Goal: Task Accomplishment & Management: Manage account settings

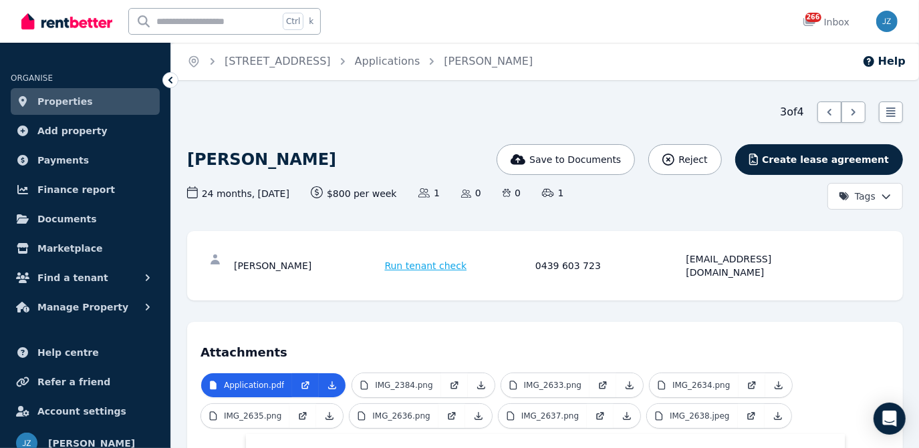
click at [474, 335] on h4 "Attachments" at bounding box center [544, 348] width 689 height 27
click at [420, 57] on link "Applications" at bounding box center [387, 61] width 65 height 13
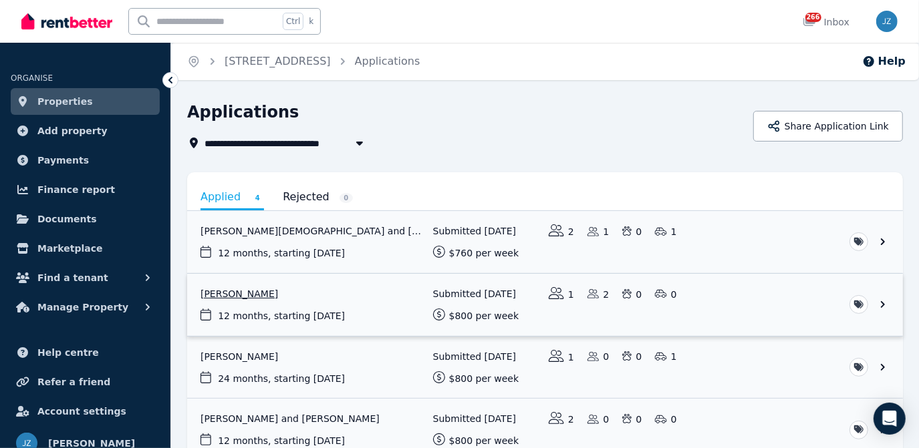
click at [258, 287] on link "View application: Wen Loong Tan" at bounding box center [545, 305] width 716 height 62
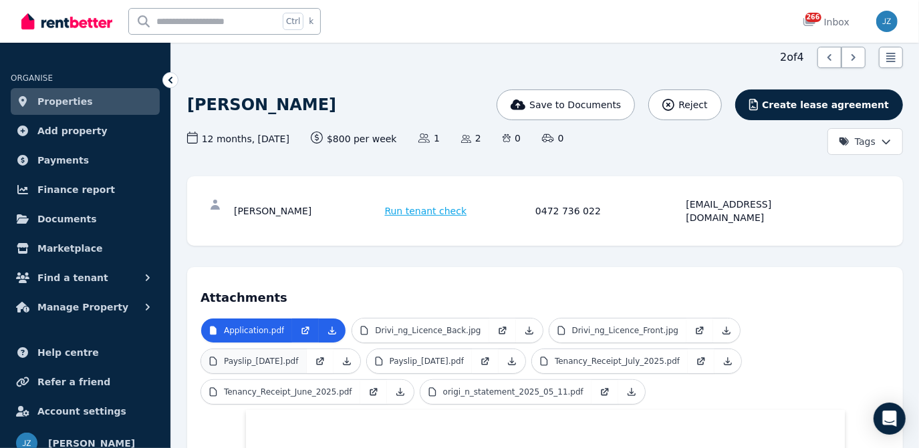
scroll to position [55, 0]
click at [436, 356] on p "Payslip_31Jul2025.pdf" at bounding box center [427, 361] width 75 height 11
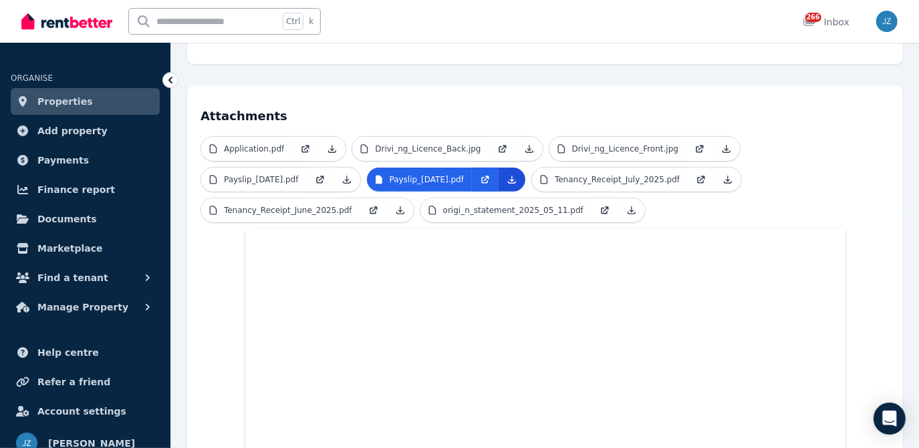
scroll to position [237, 0]
click at [517, 174] on icon at bounding box center [512, 179] width 11 height 11
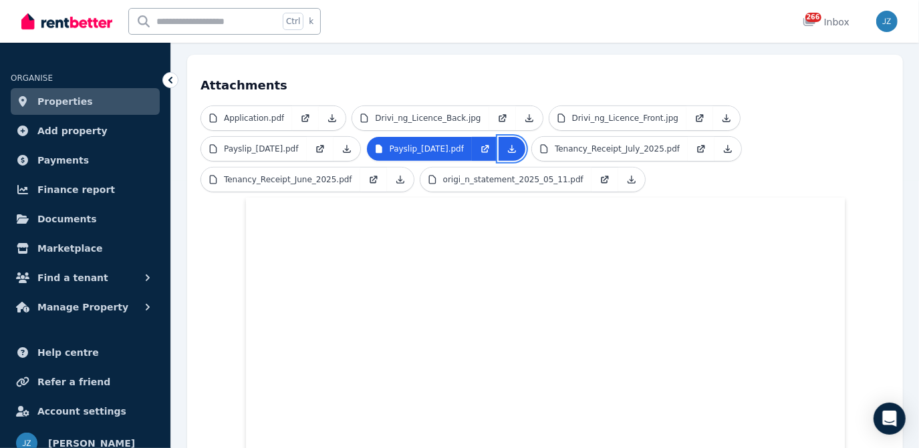
scroll to position [267, 0]
click at [101, 104] on link "Properties" at bounding box center [85, 101] width 149 height 27
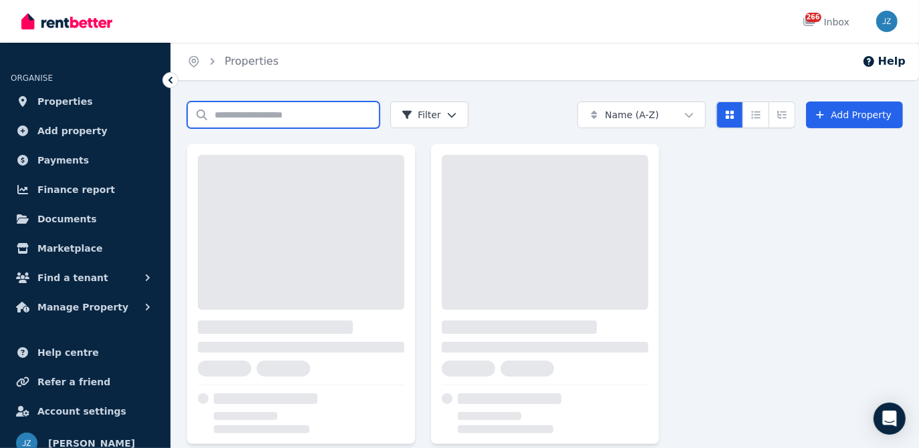
click at [338, 108] on input "Search properties" at bounding box center [283, 115] width 192 height 27
type input "**"
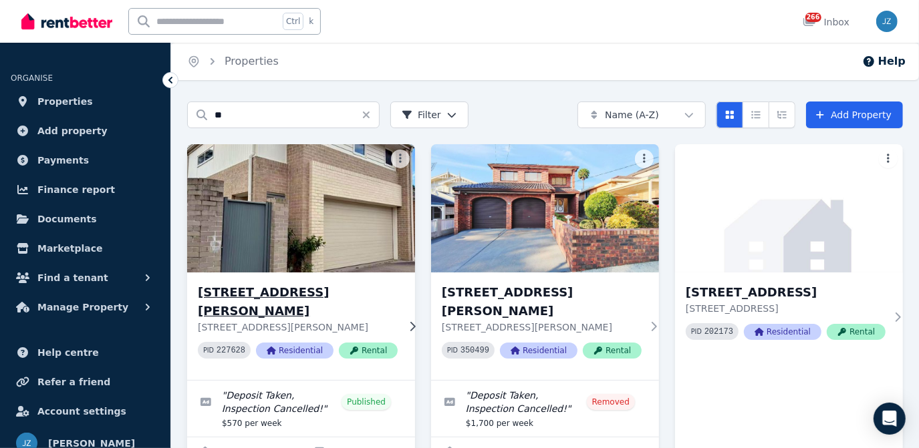
click at [354, 179] on img at bounding box center [300, 208] width 239 height 135
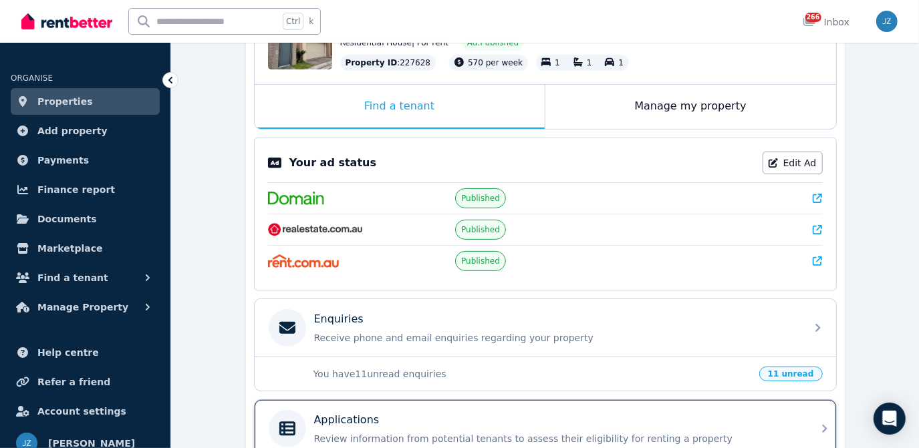
scroll to position [180, 0]
click at [536, 412] on div "Applications" at bounding box center [556, 420] width 484 height 16
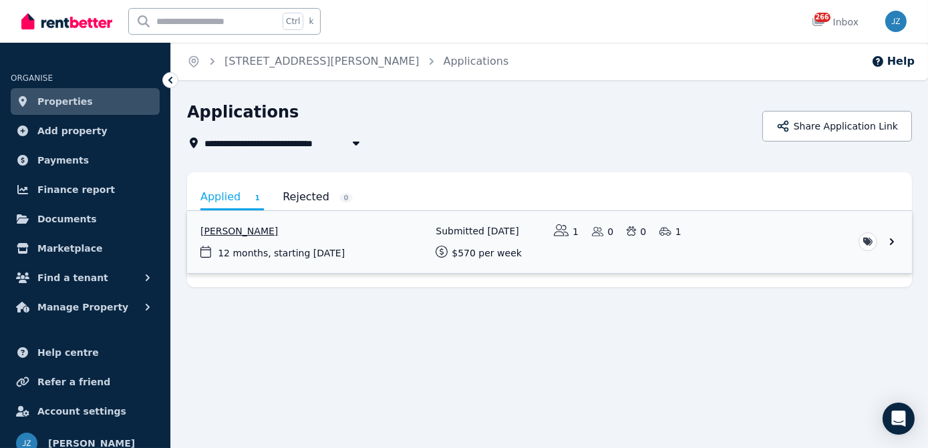
click at [400, 257] on link "View application: Vy Huynh" at bounding box center [549, 242] width 725 height 62
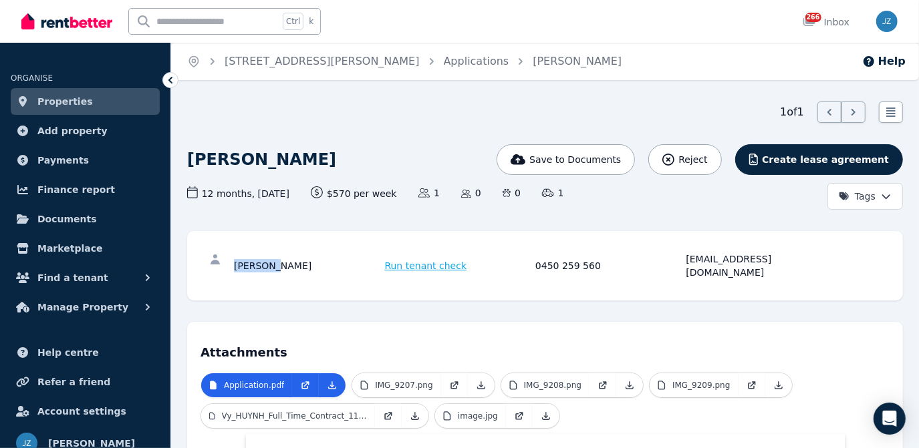
drag, startPoint x: 285, startPoint y: 256, endPoint x: 233, endPoint y: 263, distance: 51.9
click at [234, 263] on div "Vy Huynh" at bounding box center [307, 266] width 147 height 27
copy div "Vy Huynh"
drag, startPoint x: 597, startPoint y: 257, endPoint x: 534, endPoint y: 264, distance: 63.8
click at [534, 264] on div "Vy Huynh Run tenant check 0450 259 560 vyhuynh139@icloud.com" at bounding box center [533, 266] width 599 height 27
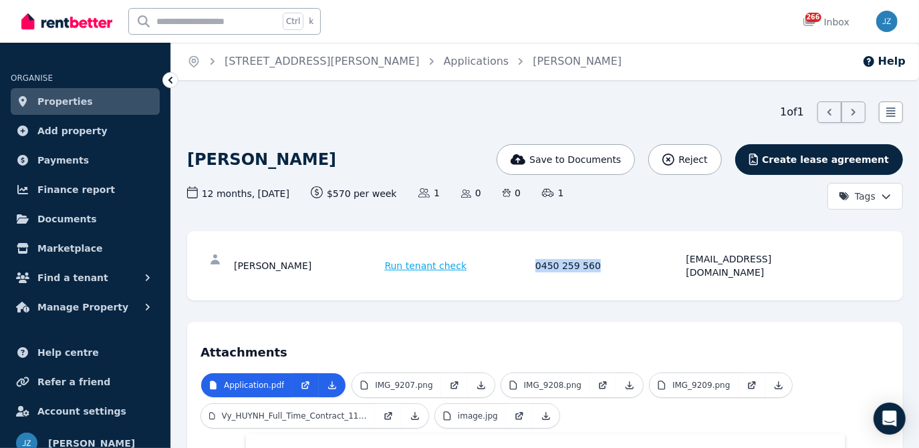
copy div "0450 259 560"
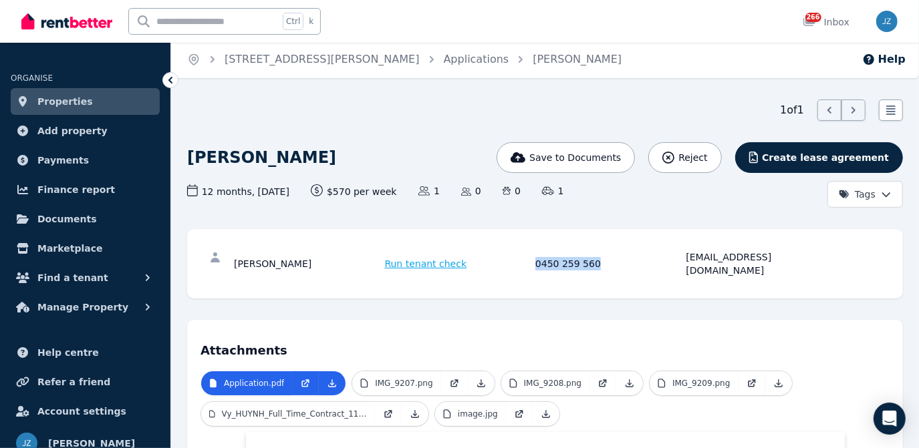
scroll to position [1, 0]
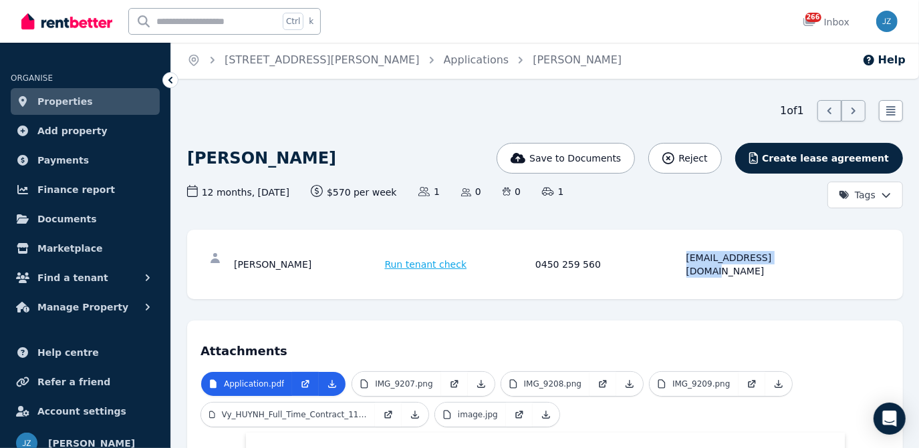
drag, startPoint x: 797, startPoint y: 259, endPoint x: 685, endPoint y: 268, distance: 111.9
click at [685, 268] on div "Vy Huynh Run tenant check 0450 259 560 vyhuynh139@icloud.com" at bounding box center [544, 264] width 689 height 43
copy div "vyhuynh139@icloud.com"
click at [86, 105] on link "Properties" at bounding box center [85, 101] width 149 height 27
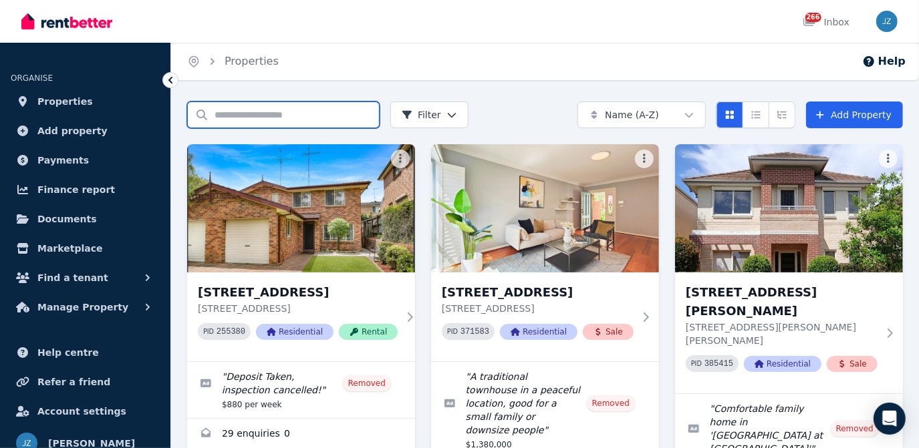
click at [321, 118] on input "Search properties" at bounding box center [283, 115] width 192 height 27
type input "***"
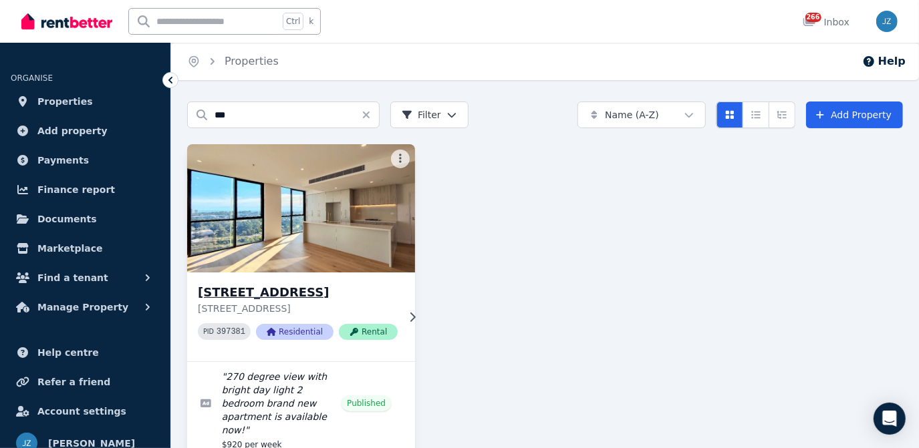
click at [313, 229] on img at bounding box center [300, 208] width 239 height 135
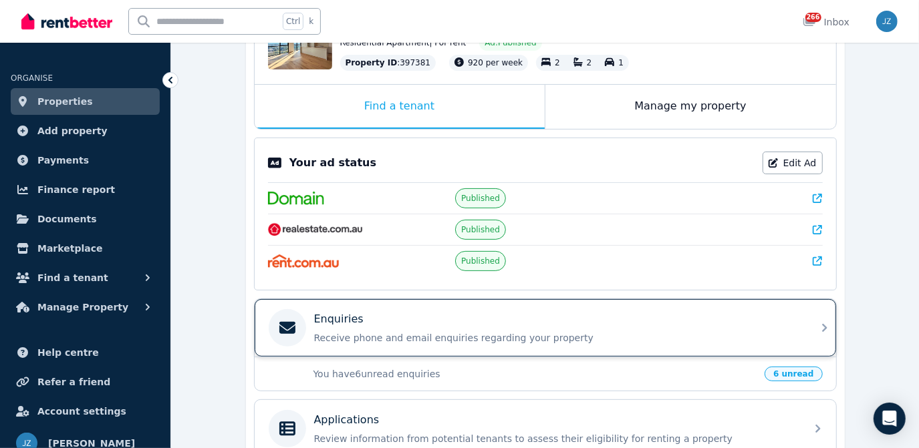
scroll to position [180, 0]
click at [498, 331] on p "Receive phone and email enquiries regarding your property" at bounding box center [556, 337] width 484 height 13
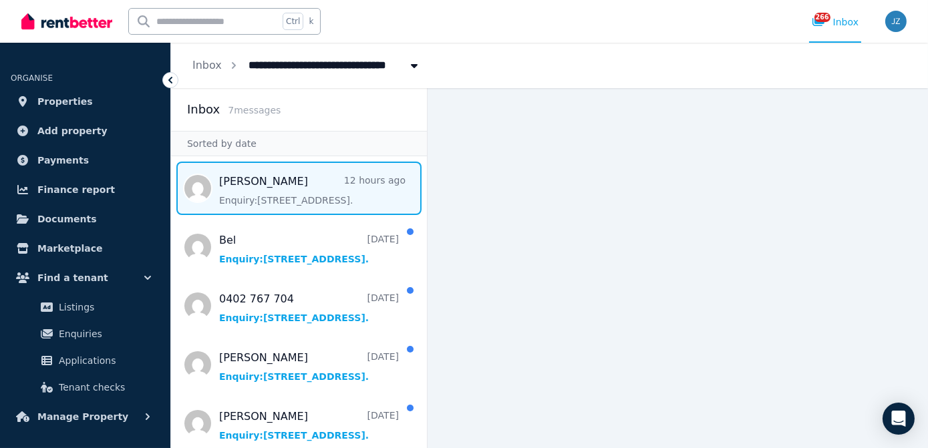
click at [263, 182] on span "Message list" at bounding box center [299, 188] width 256 height 53
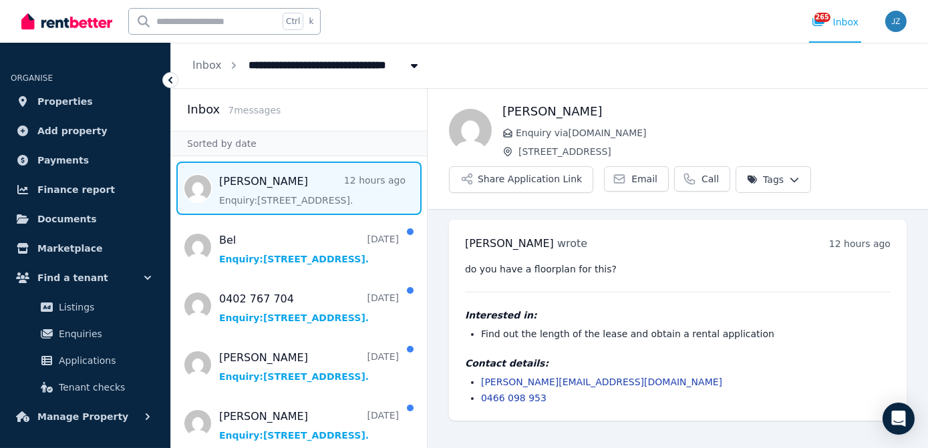
click at [581, 382] on link "alex@caalanodigital.com.au" at bounding box center [601, 382] width 241 height 11
click at [203, 66] on link "Inbox" at bounding box center [206, 65] width 29 height 13
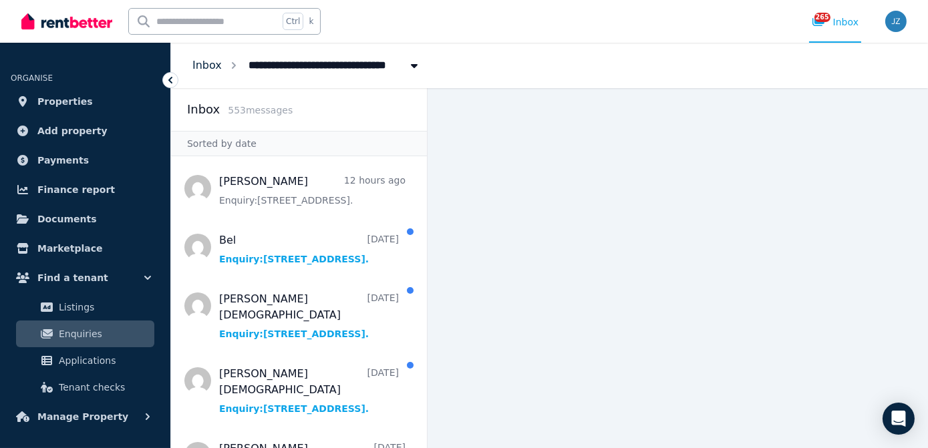
click at [217, 66] on link "Inbox" at bounding box center [206, 65] width 29 height 13
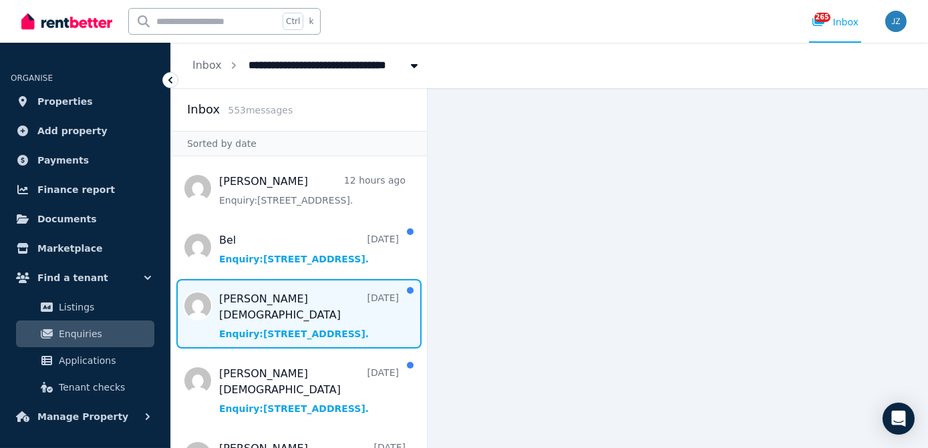
click at [283, 293] on span "Message list" at bounding box center [299, 314] width 256 height 70
